Goal: Information Seeking & Learning: Learn about a topic

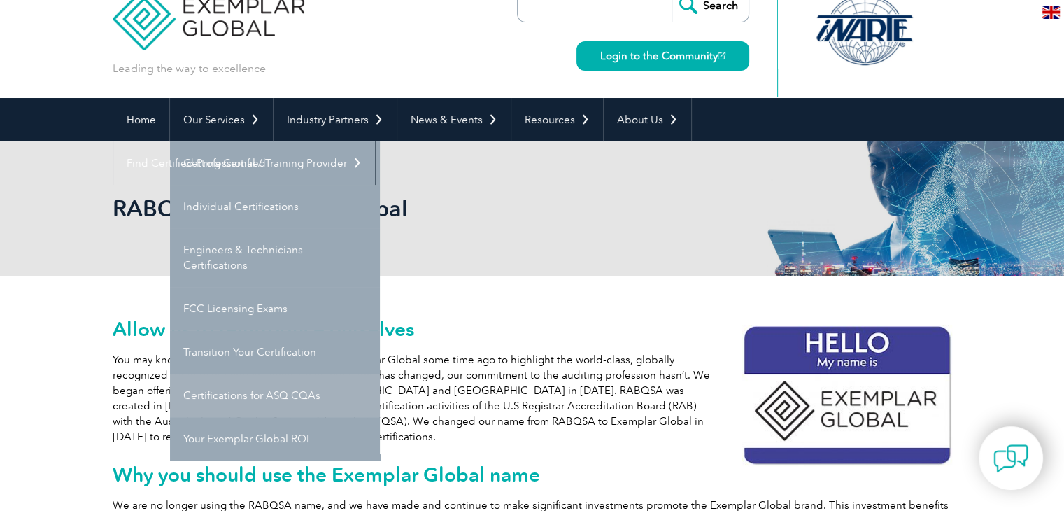
scroll to position [35, 0]
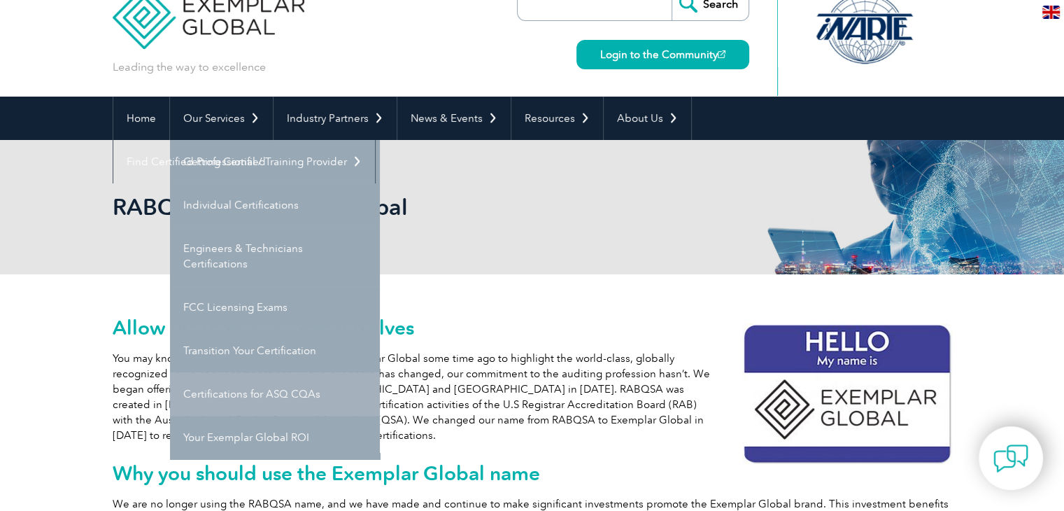
click at [238, 395] on link "Certifications for ASQ CQAs" at bounding box center [275, 393] width 210 height 43
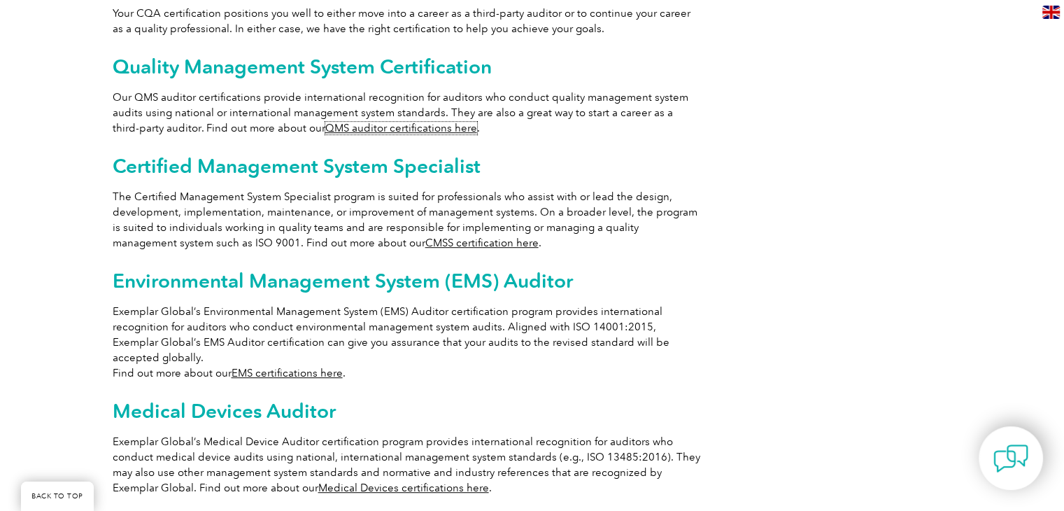
scroll to position [865, 0]
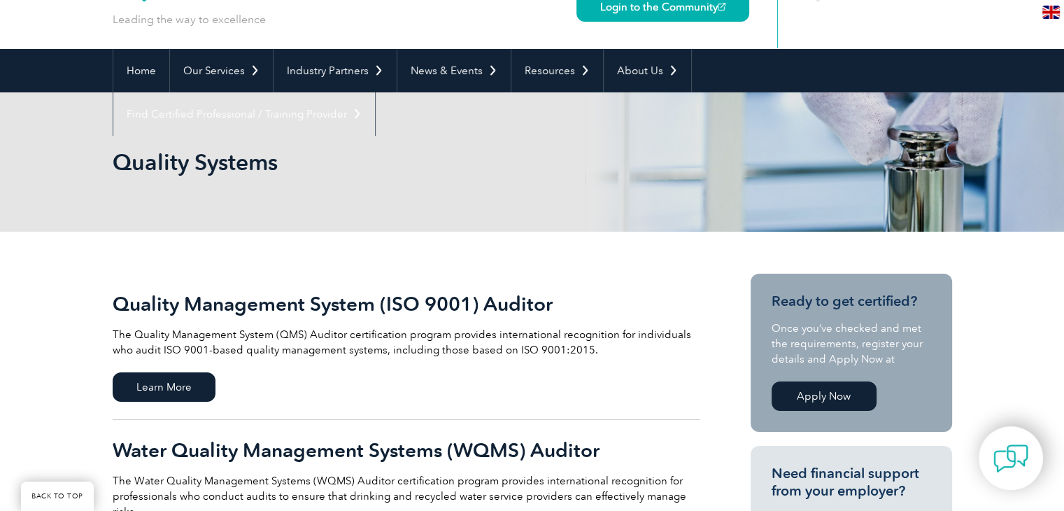
scroll to position [205, 0]
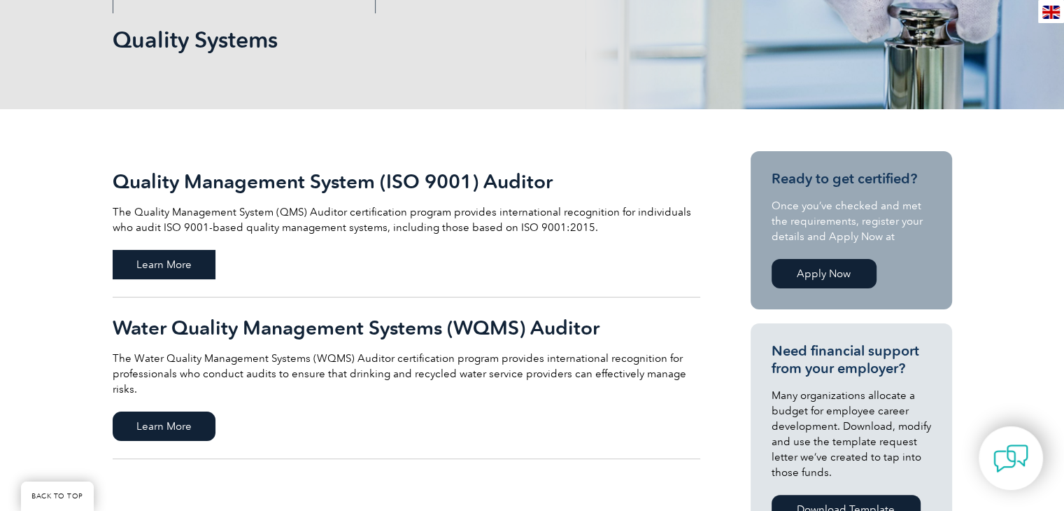
click at [178, 268] on span "Learn More" at bounding box center [164, 264] width 103 height 29
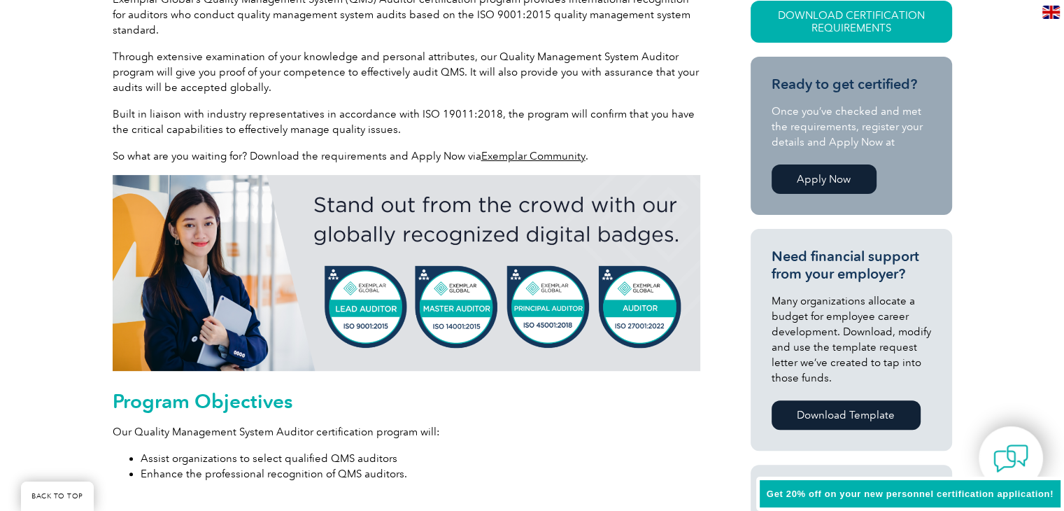
scroll to position [404, 0]
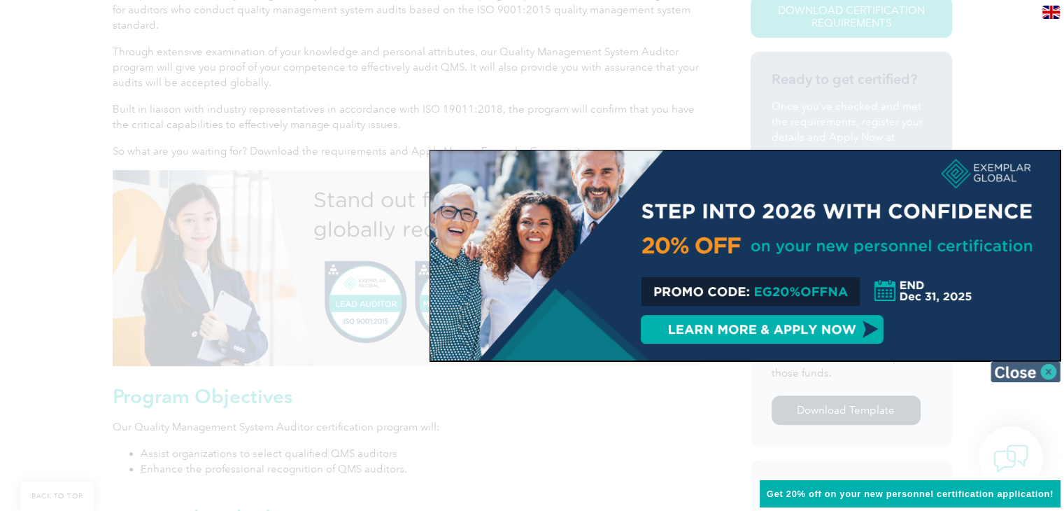
click at [1038, 370] on img at bounding box center [1025, 371] width 70 height 21
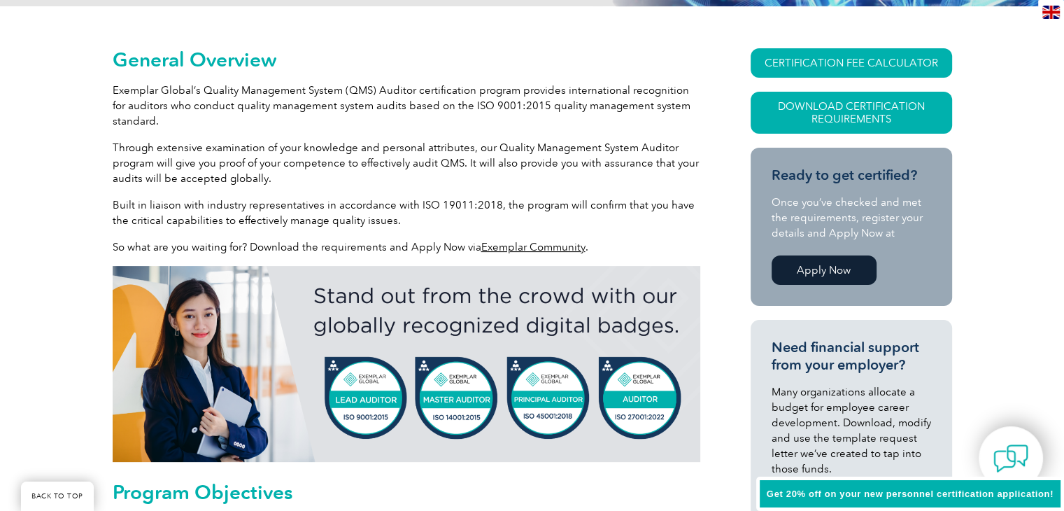
scroll to position [269, 0]
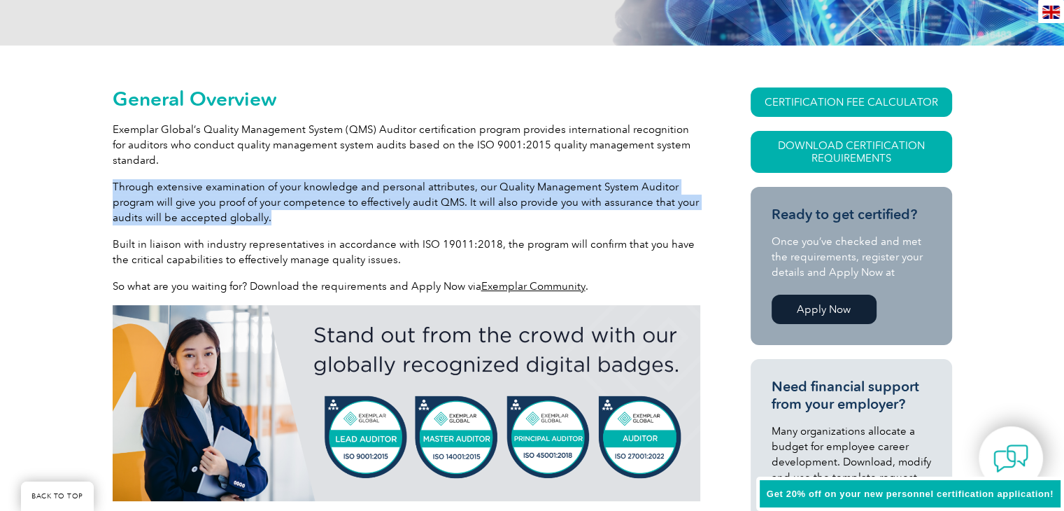
drag, startPoint x: 113, startPoint y: 181, endPoint x: 274, endPoint y: 222, distance: 165.9
click at [274, 222] on p "Through extensive examination of your knowledge and personal attributes, our Qu…" at bounding box center [406, 202] width 587 height 46
click at [274, 221] on p "Through extensive examination of your knowledge and personal attributes, our Qu…" at bounding box center [406, 202] width 587 height 46
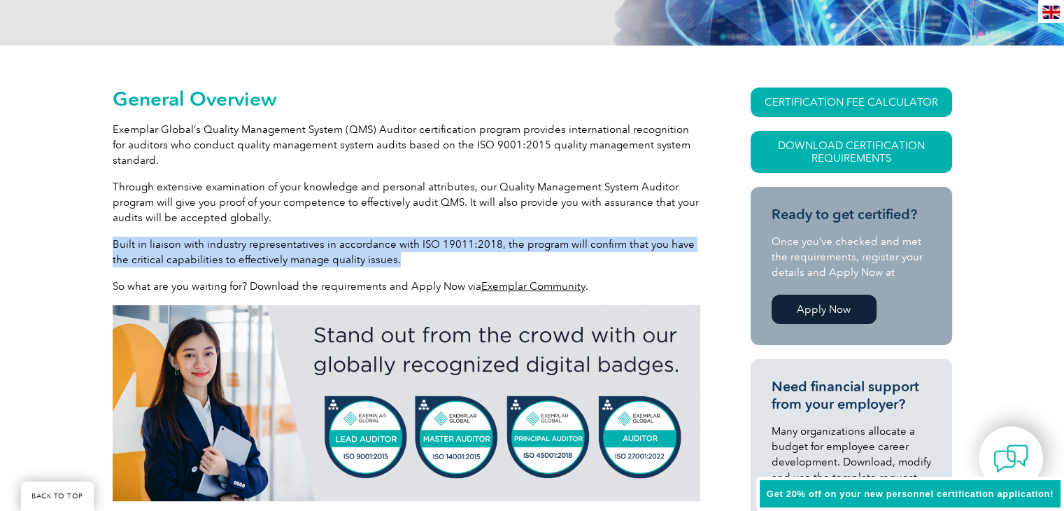
drag, startPoint x: 112, startPoint y: 243, endPoint x: 373, endPoint y: 261, distance: 262.2
click at [373, 261] on p "Built in liaison with industry representatives in accordance with ISO 19011:201…" at bounding box center [406, 251] width 587 height 31
click at [375, 261] on p "Built in liaison with industry representatives in accordance with ISO 19011:201…" at bounding box center [406, 251] width 587 height 31
click at [380, 259] on p "Built in liaison with industry representatives in accordance with ISO 19011:201…" at bounding box center [406, 251] width 587 height 31
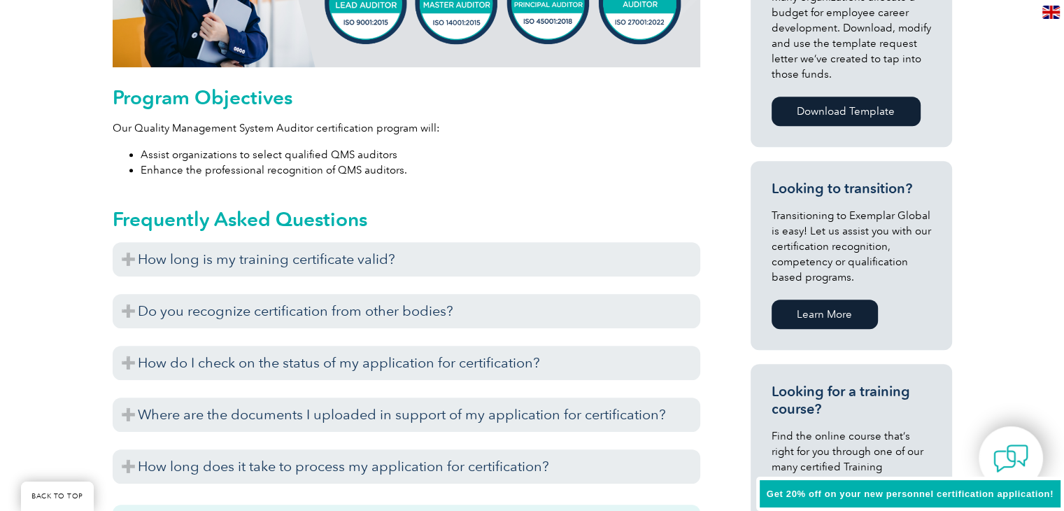
scroll to position [713, 0]
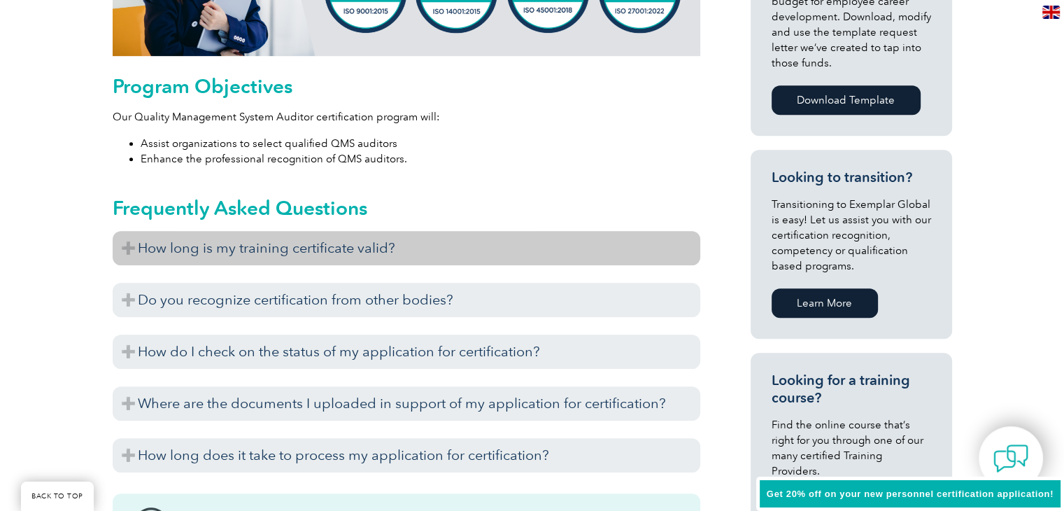
click at [129, 232] on h3 "How long is my training certificate valid?" at bounding box center [406, 248] width 587 height 34
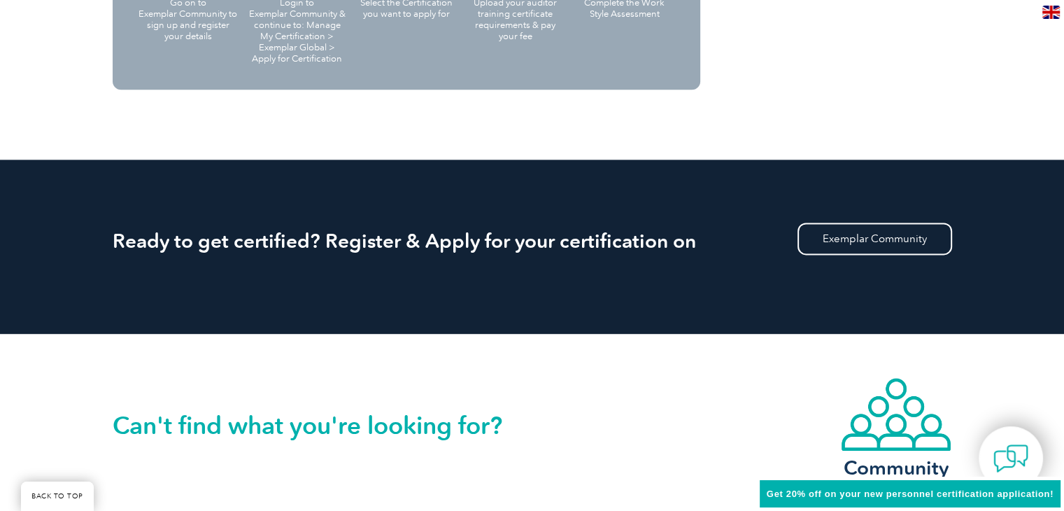
scroll to position [1398, 0]
